Goal: Information Seeking & Learning: Learn about a topic

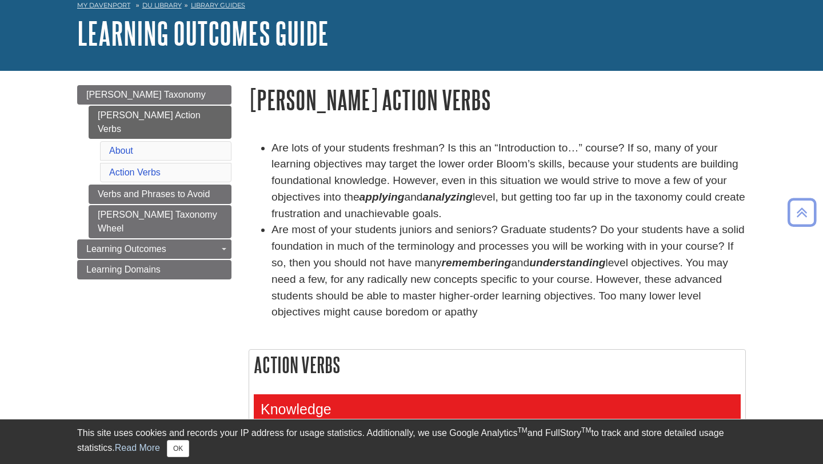
scroll to position [50, 0]
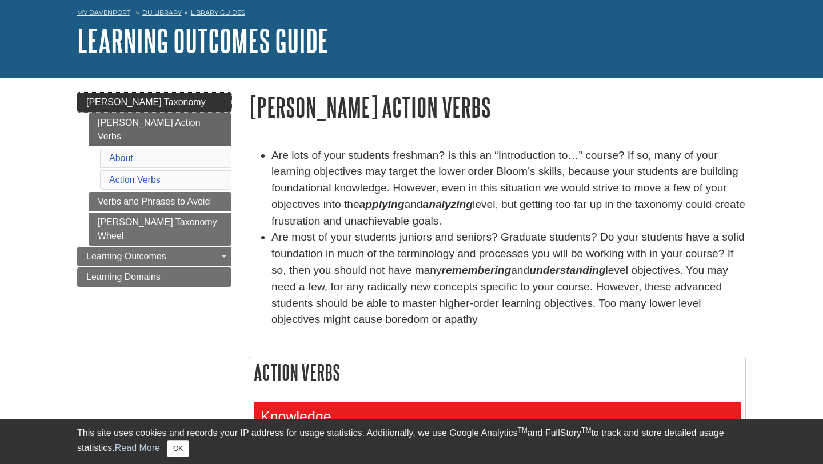
click at [166, 103] on link "[PERSON_NAME] Taxonomy" at bounding box center [154, 102] width 154 height 19
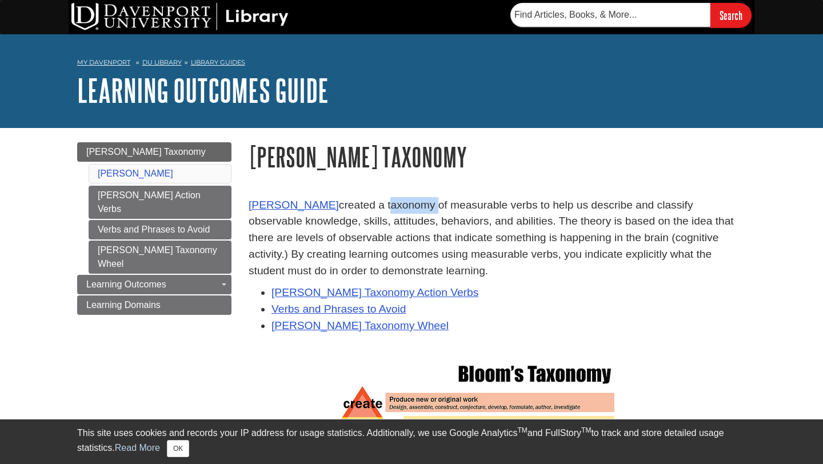
drag, startPoint x: 381, startPoint y: 209, endPoint x: 428, endPoint y: 206, distance: 46.9
click at [428, 206] on p "[PERSON_NAME] created a taxonomy of measurable verbs to help us describe and cl…" at bounding box center [497, 238] width 497 height 82
copy p "taxonomy"
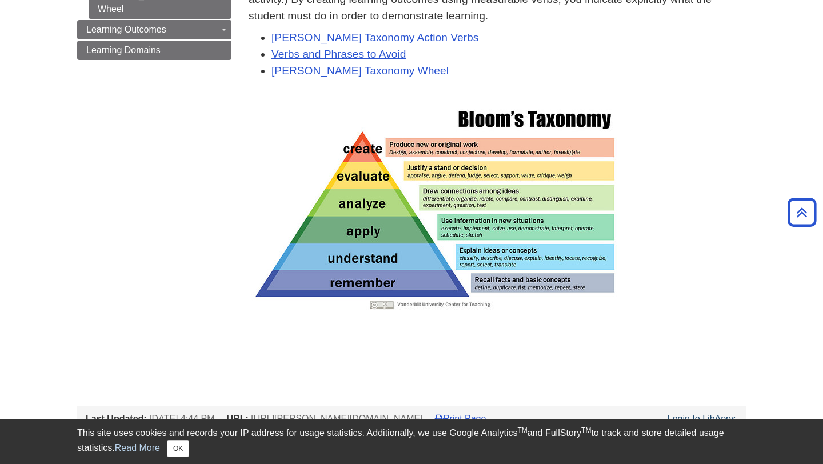
scroll to position [260, 0]
